Goal: Task Accomplishment & Management: Use online tool/utility

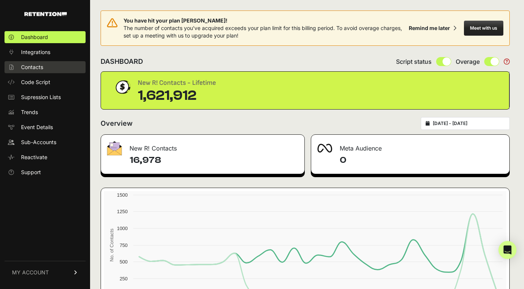
click at [31, 64] on span "Contacts" at bounding box center [32, 67] width 22 height 8
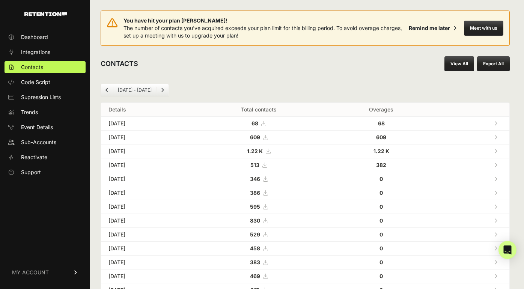
click at [465, 62] on link "View All" at bounding box center [460, 63] width 30 height 15
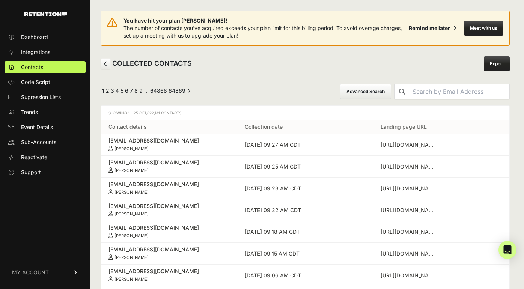
click at [368, 93] on button "Advanced Search" at bounding box center [365, 92] width 51 height 16
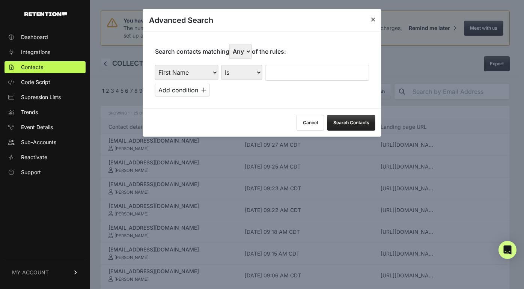
select select "landing_page_domain"
select select "contains"
click at [286, 66] on input "text" at bounding box center [318, 73] width 104 height 16
click at [356, 118] on button "Search Contacts" at bounding box center [352, 123] width 48 height 16
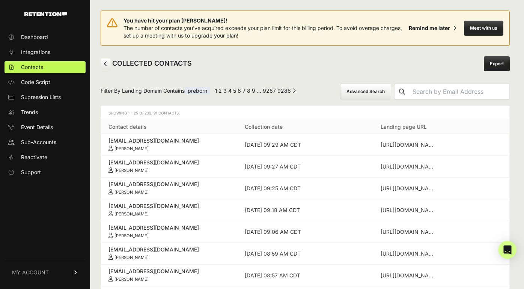
click at [507, 62] on link "Export" at bounding box center [497, 63] width 26 height 15
click at [376, 94] on button "Advanced Search" at bounding box center [365, 92] width 51 height 16
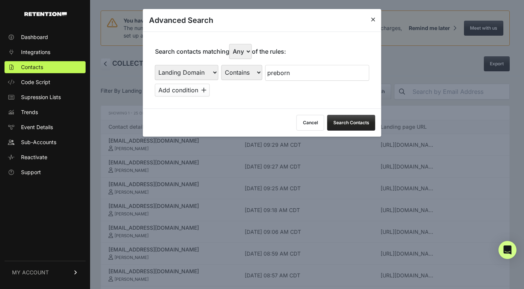
click at [295, 66] on input "preborn" at bounding box center [318, 73] width 104 height 16
type input "jentezen"
click at [344, 115] on button "Search Contacts" at bounding box center [352, 123] width 48 height 16
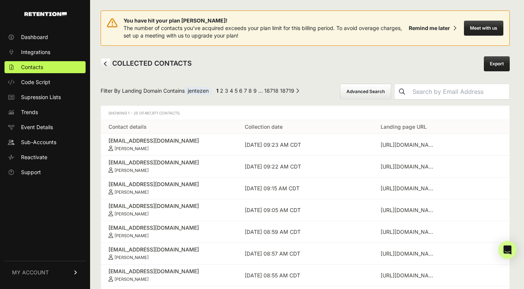
click at [489, 60] on link "Export" at bounding box center [497, 63] width 26 height 15
click at [497, 62] on link "Export" at bounding box center [497, 63] width 26 height 15
